Goal: Information Seeking & Learning: Learn about a topic

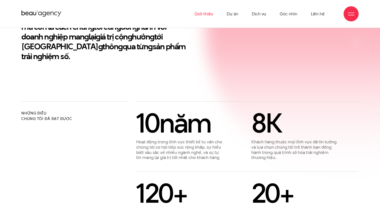
scroll to position [208, 0]
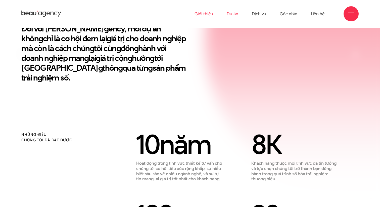
click at [231, 13] on link "Dự án" at bounding box center [233, 14] width 12 height 28
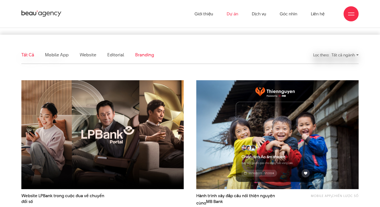
click at [144, 58] on link "Branding" at bounding box center [144, 55] width 19 height 6
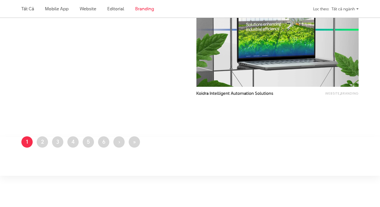
scroll to position [351, 0]
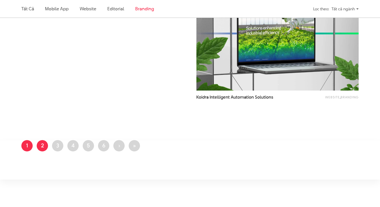
click at [42, 144] on link "Trang 2" at bounding box center [42, 145] width 11 height 11
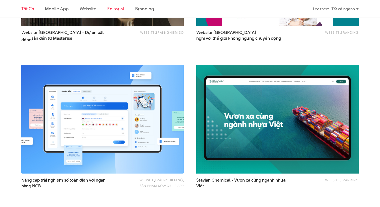
scroll to position [448, 0]
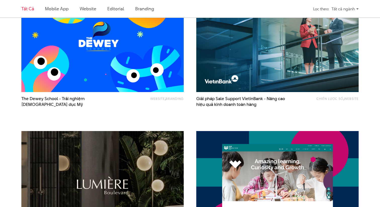
scroll to position [351, 0]
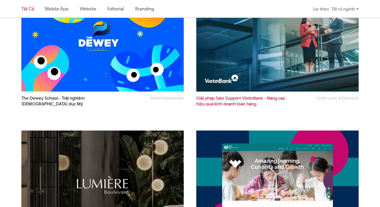
click at [231, 102] on span "hiệu quả kinh doanh toàn hàng" at bounding box center [226, 104] width 60 height 6
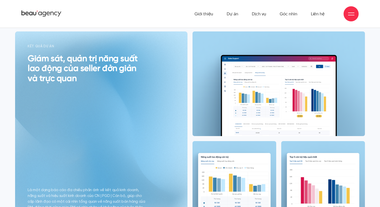
scroll to position [2432, 0]
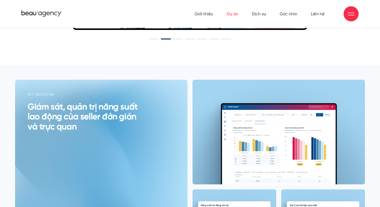
click at [231, 12] on link "Dự án" at bounding box center [233, 14] width 12 height 28
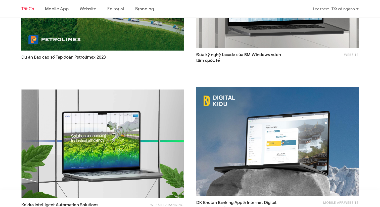
scroll to position [839, 0]
